Goal: Transaction & Acquisition: Subscribe to service/newsletter

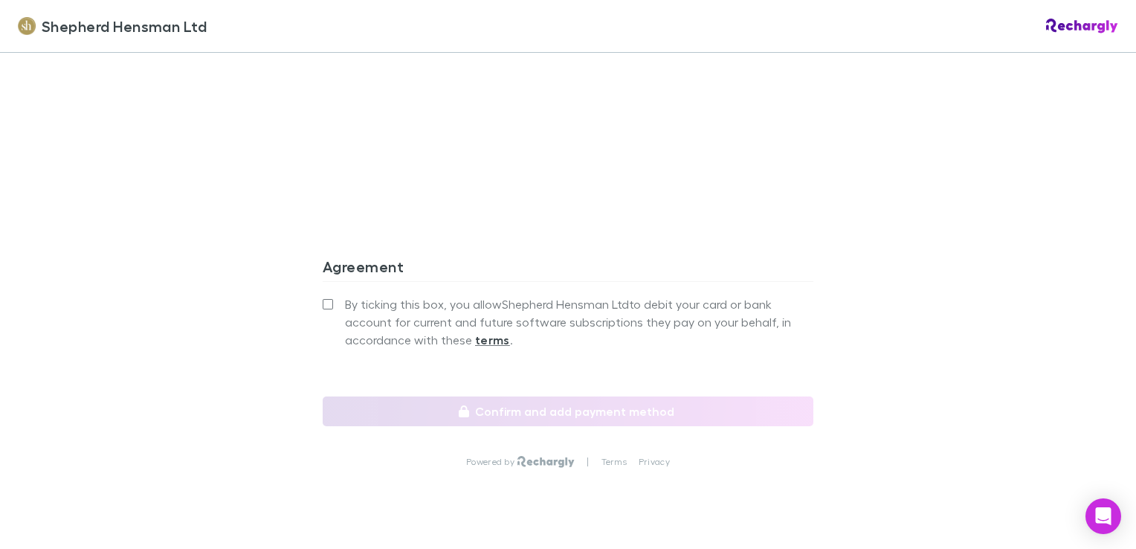
scroll to position [1391, 0]
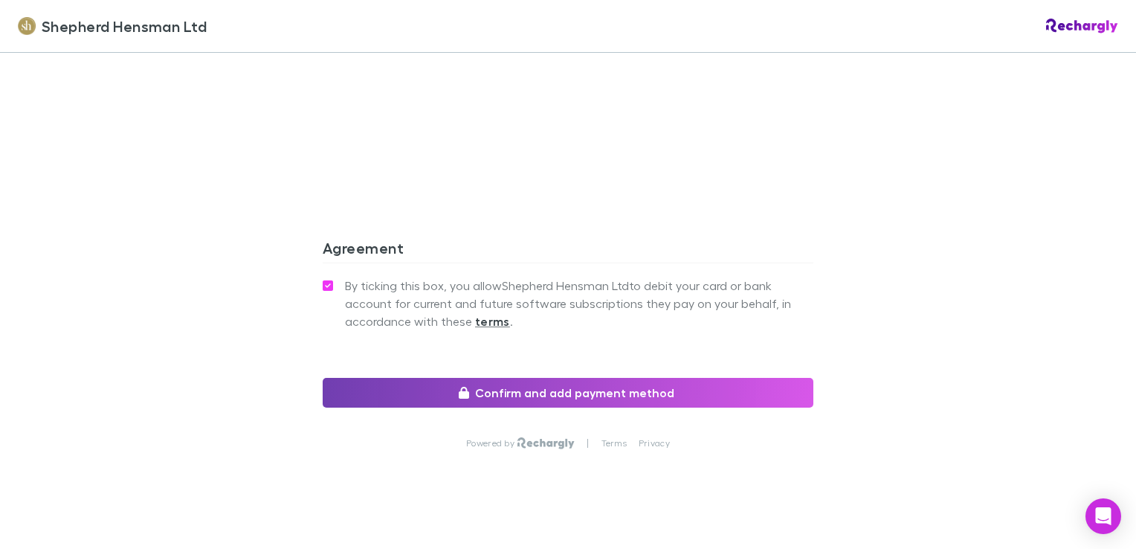
click at [589, 378] on button "Confirm and add payment method" at bounding box center [568, 393] width 491 height 30
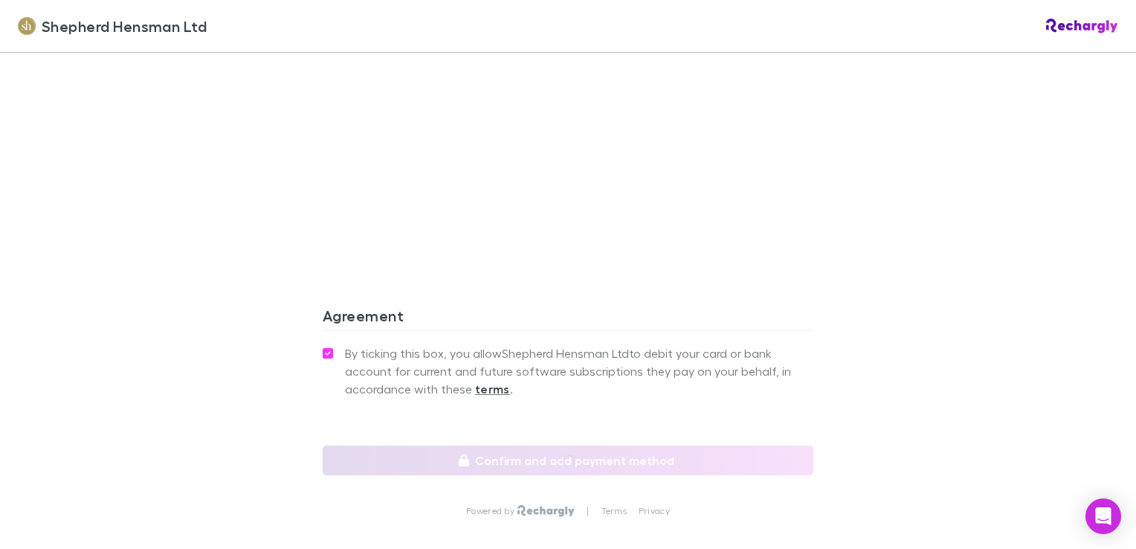
scroll to position [1168, 0]
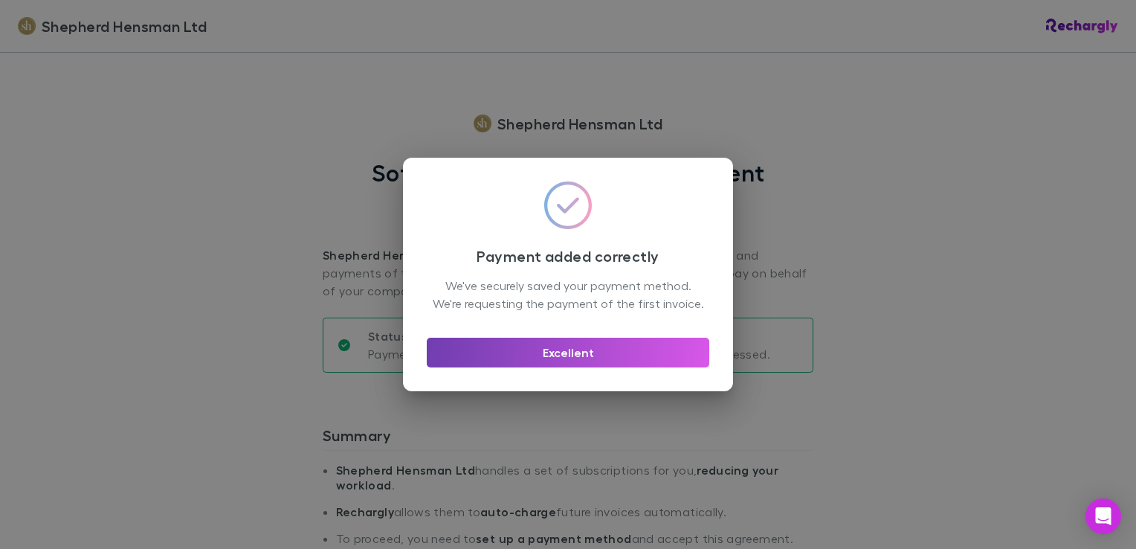
click at [584, 358] on button "Excellent" at bounding box center [568, 353] width 283 height 30
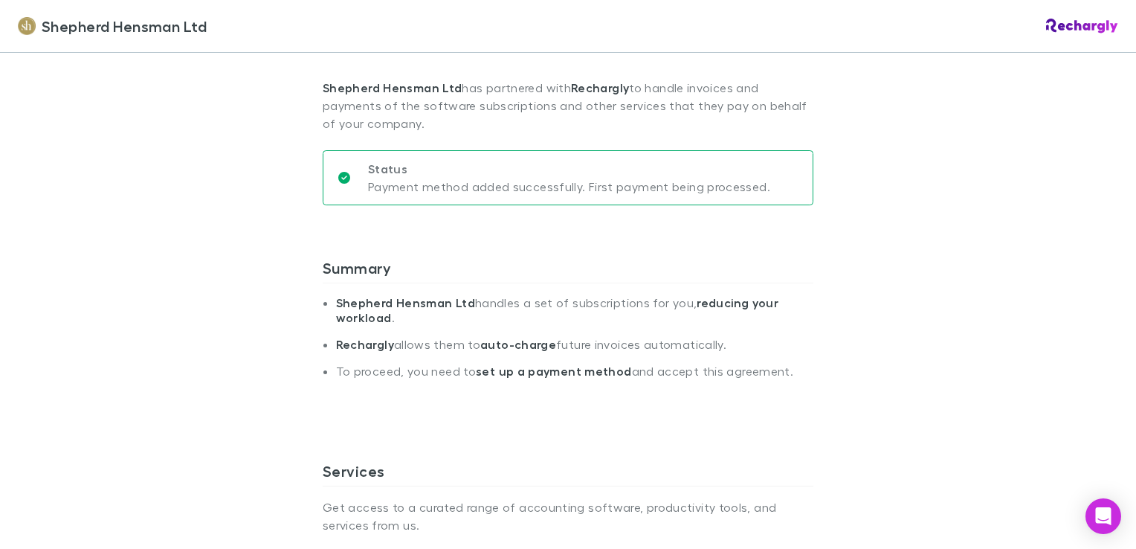
scroll to position [1177, 0]
